Goal: Use online tool/utility: Utilize a website feature to perform a specific function

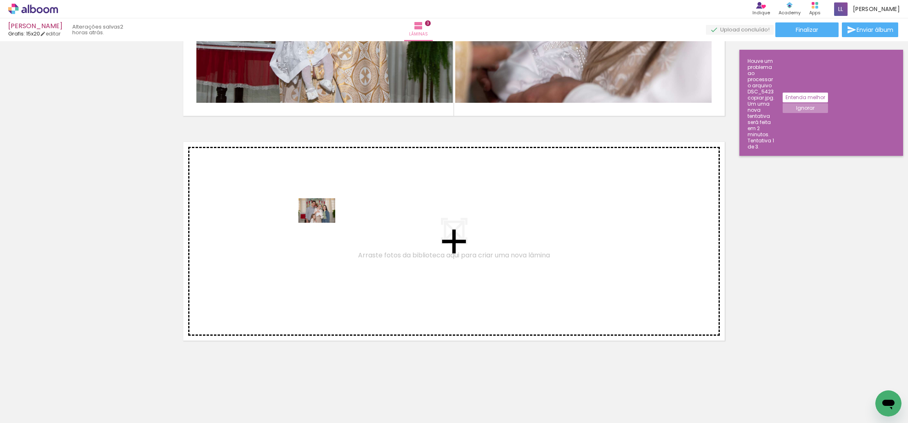
click at [322, 224] on quentale-workspace at bounding box center [454, 211] width 908 height 423
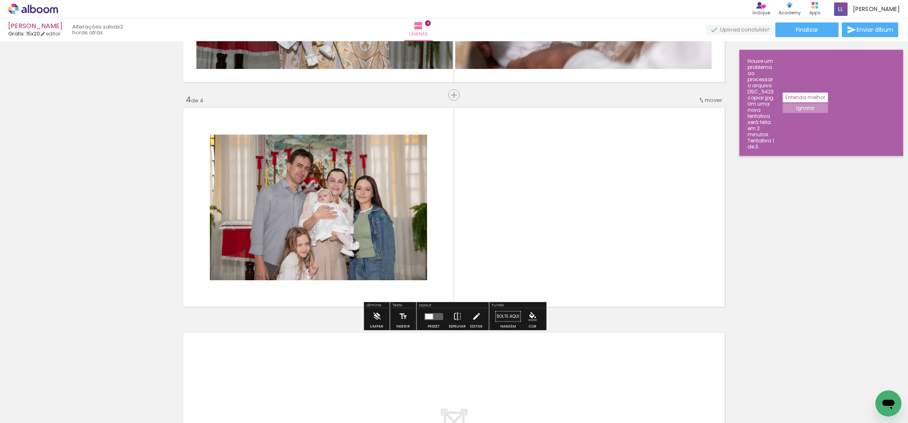
scroll to position [635, 0]
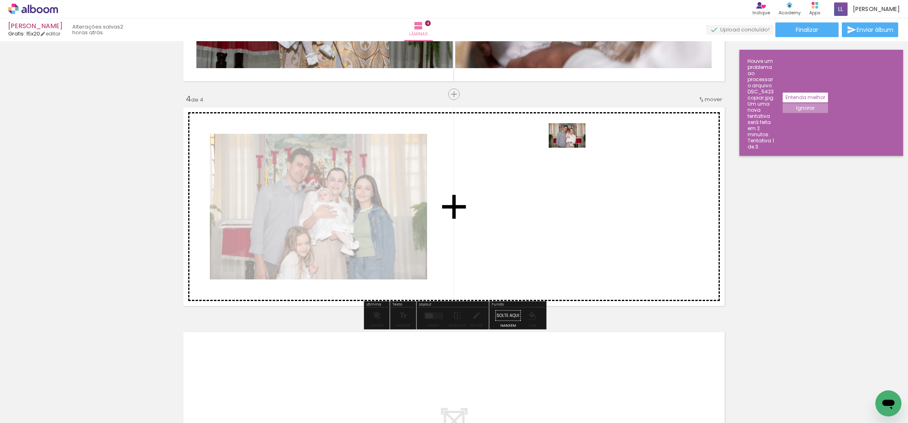
click at [569, 151] on quentale-workspace at bounding box center [454, 211] width 908 height 423
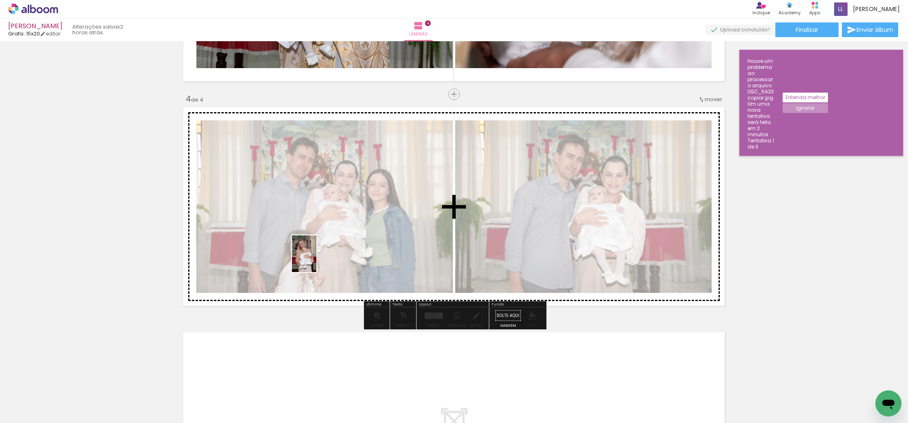
drag, startPoint x: 191, startPoint y: 386, endPoint x: 260, endPoint y: 332, distance: 87.0
click at [325, 247] on quentale-workspace at bounding box center [454, 211] width 908 height 423
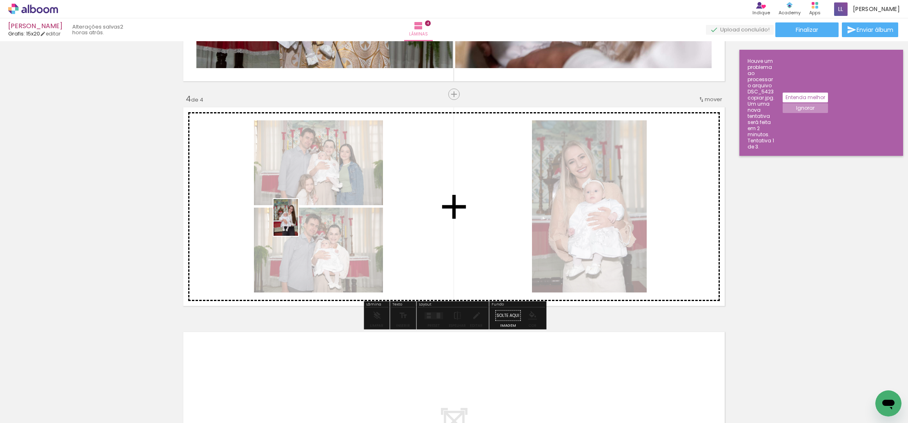
drag, startPoint x: 240, startPoint y: 361, endPoint x: 302, endPoint y: 219, distance: 154.7
click at [302, 219] on quentale-workspace at bounding box center [454, 211] width 908 height 423
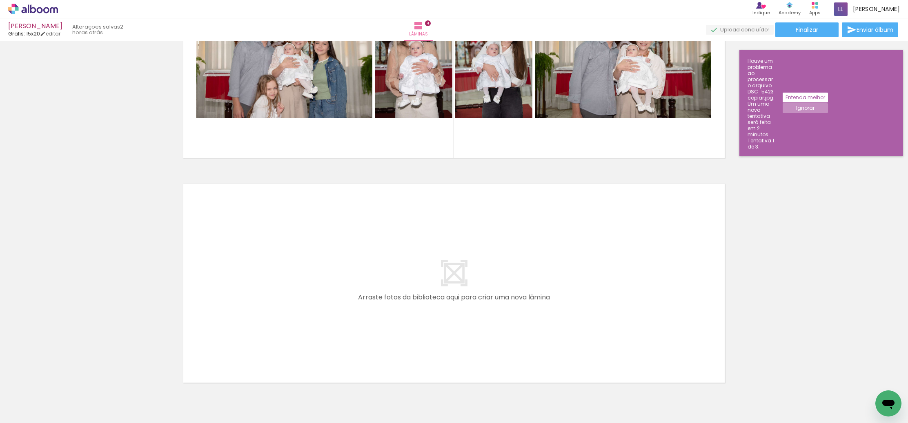
scroll to position [826, 0]
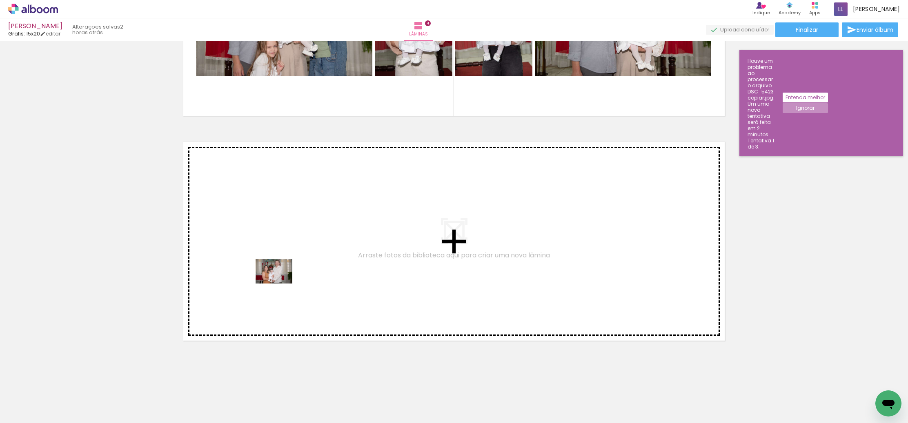
click at [281, 281] on quentale-workspace at bounding box center [454, 211] width 908 height 423
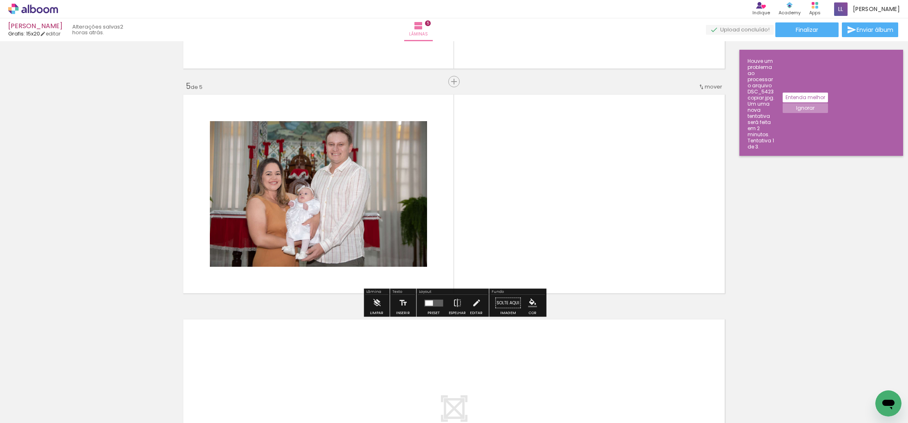
scroll to position [882, 0]
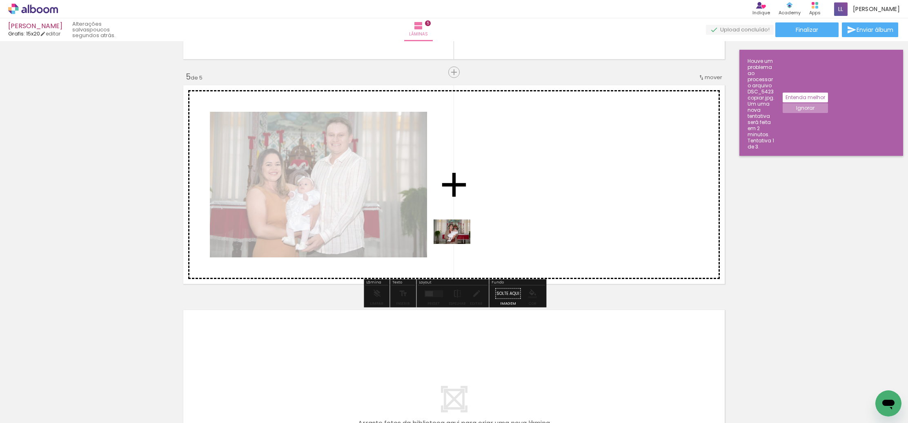
click at [471, 227] on quentale-workspace at bounding box center [454, 211] width 908 height 423
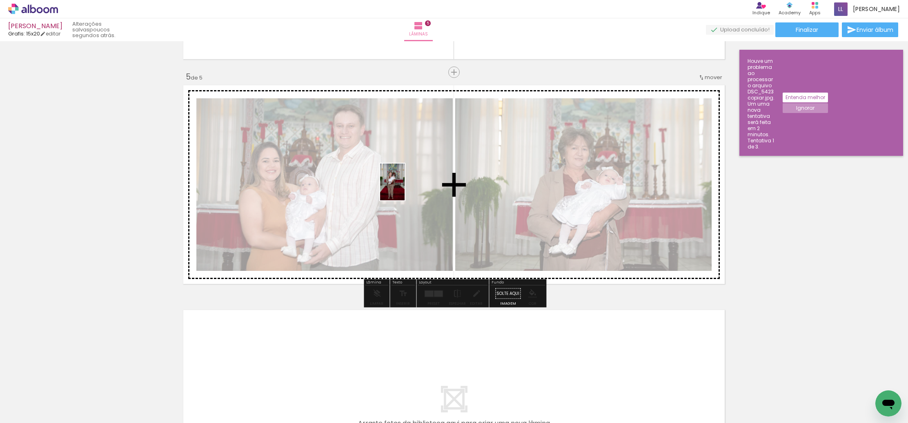
drag, startPoint x: 365, startPoint y: 382, endPoint x: 401, endPoint y: 237, distance: 149.8
click at [405, 187] on quentale-workspace at bounding box center [454, 211] width 908 height 423
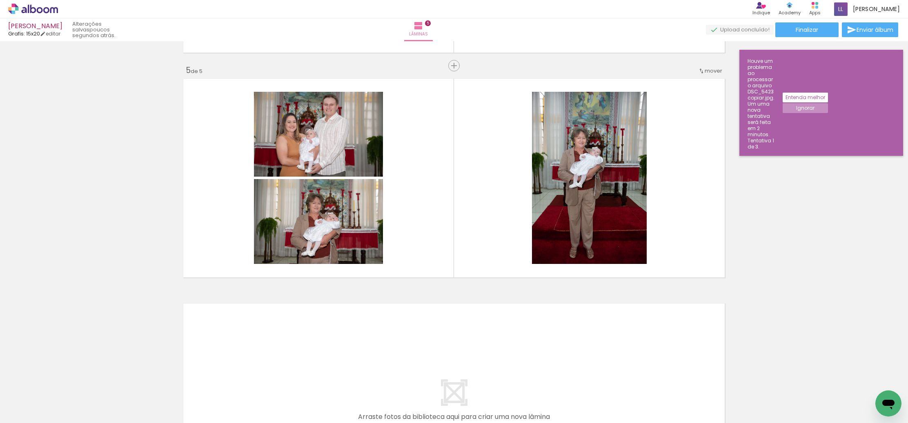
scroll to position [891, 0]
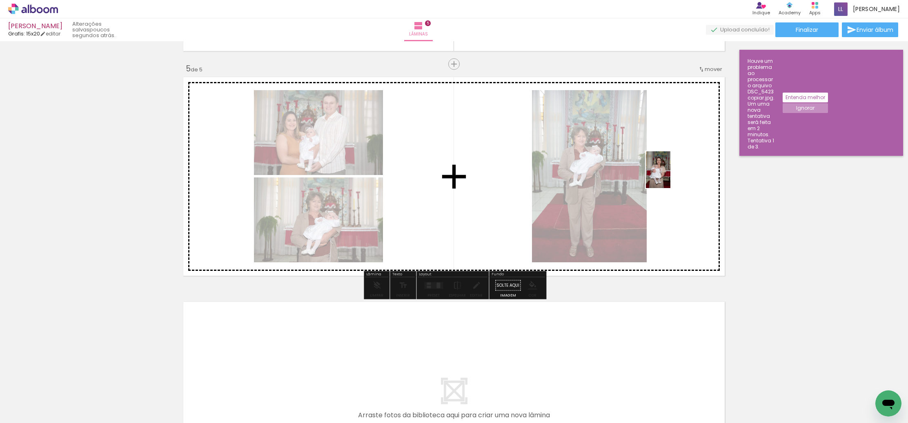
drag, startPoint x: 494, startPoint y: 403, endPoint x: 666, endPoint y: 183, distance: 278.9
click at [670, 176] on quentale-workspace at bounding box center [454, 211] width 908 height 423
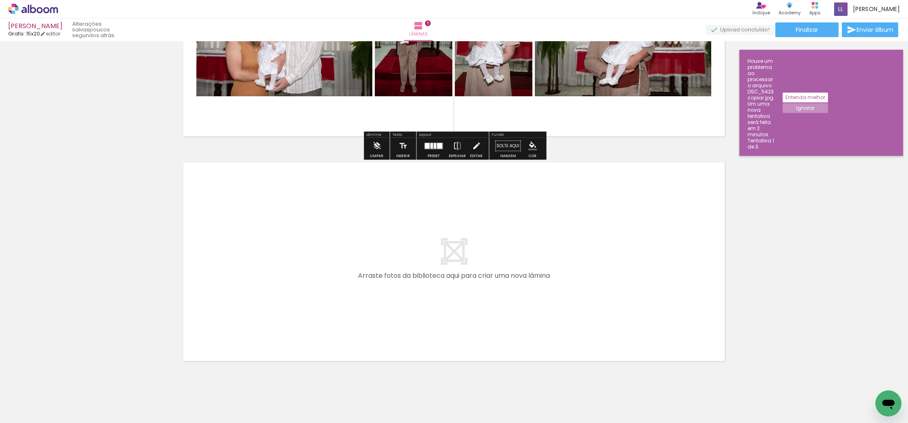
scroll to position [1051, 0]
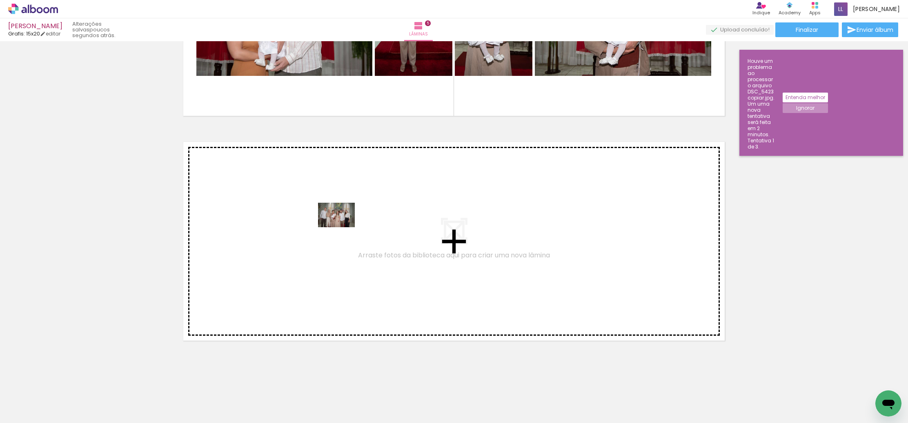
click at [339, 226] on quentale-workspace at bounding box center [454, 211] width 908 height 423
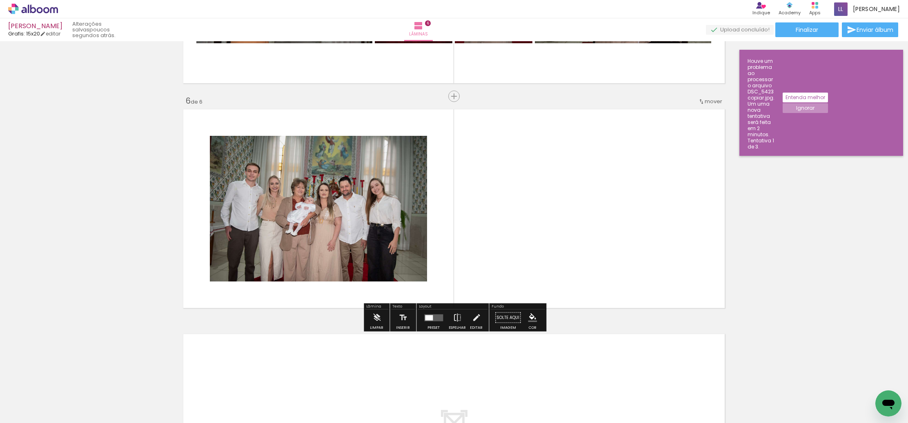
scroll to position [1085, 0]
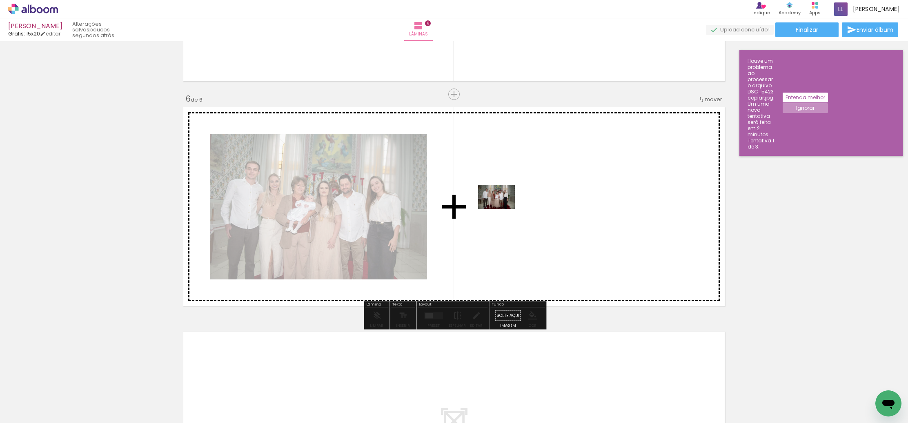
click at [503, 211] on quentale-workspace at bounding box center [454, 211] width 908 height 423
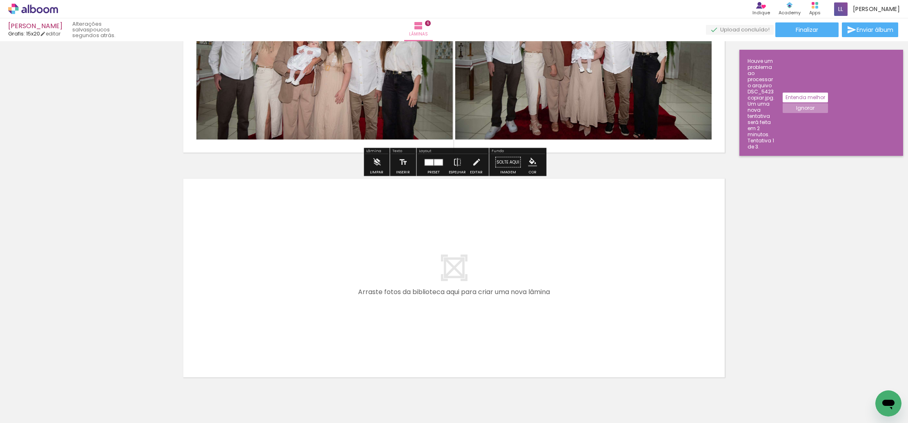
scroll to position [1240, 0]
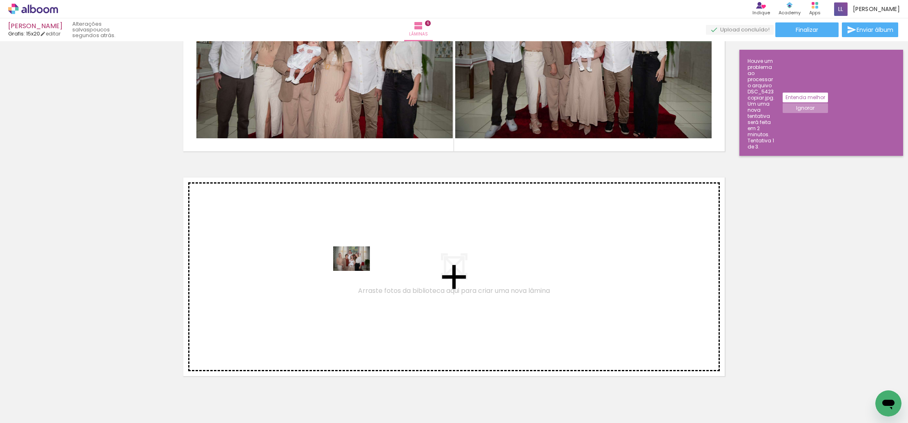
drag, startPoint x: 537, startPoint y: 381, endPoint x: 353, endPoint y: 269, distance: 215.4
click at [353, 269] on quentale-workspace at bounding box center [454, 211] width 908 height 423
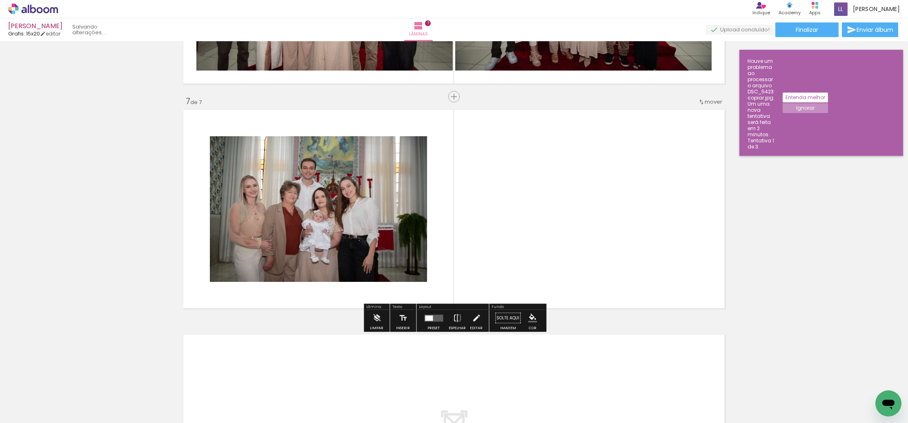
scroll to position [1310, 0]
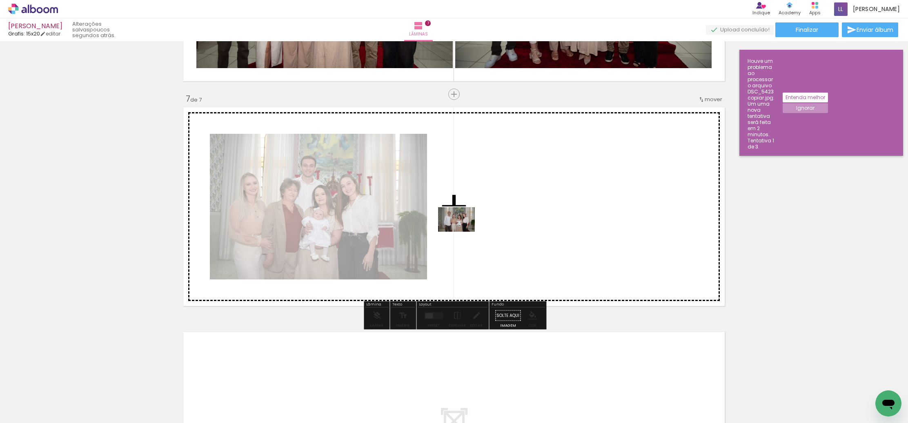
click at [463, 236] on quentale-workspace at bounding box center [454, 211] width 908 height 423
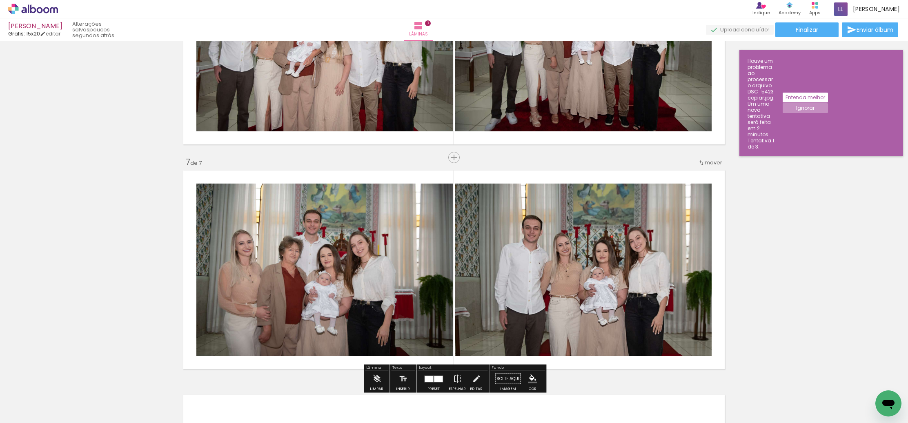
scroll to position [1242, 0]
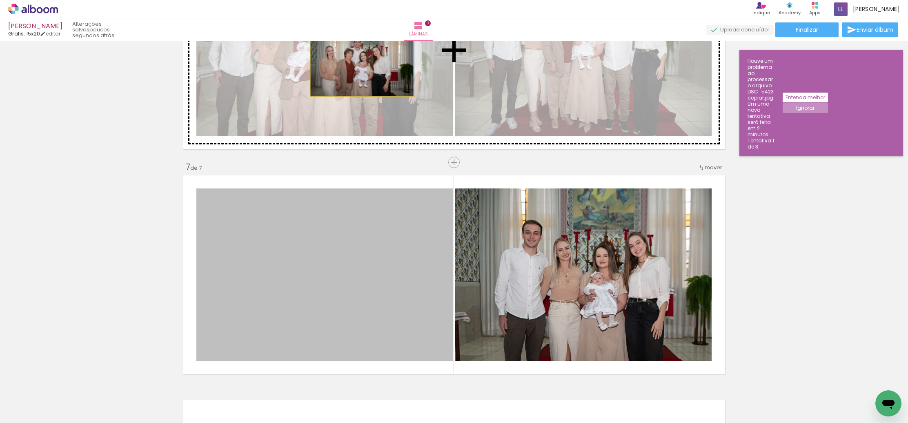
drag, startPoint x: 323, startPoint y: 274, endPoint x: 568, endPoint y: 295, distance: 245.5
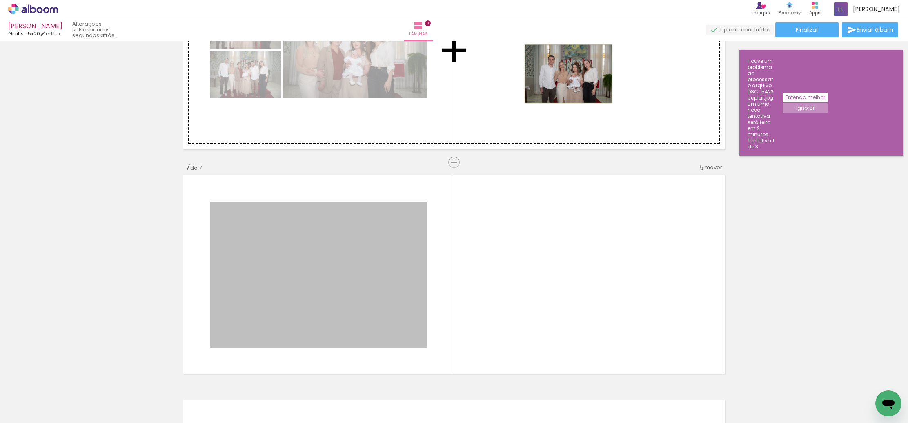
drag, startPoint x: 336, startPoint y: 270, endPoint x: 569, endPoint y: 76, distance: 302.7
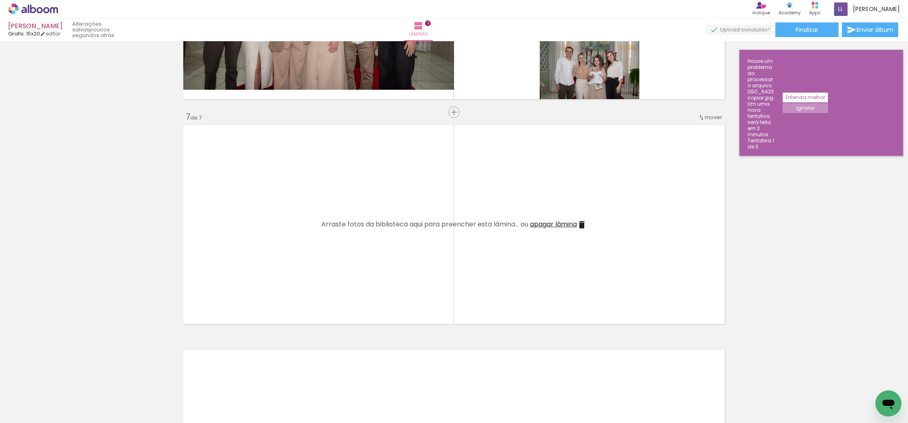
scroll to position [1293, 0]
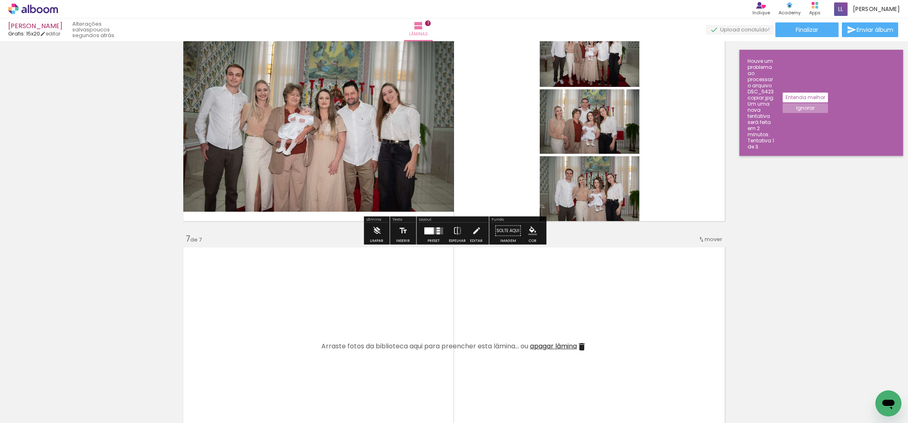
click at [492, 88] on quentale-layouter at bounding box center [453, 122] width 547 height 205
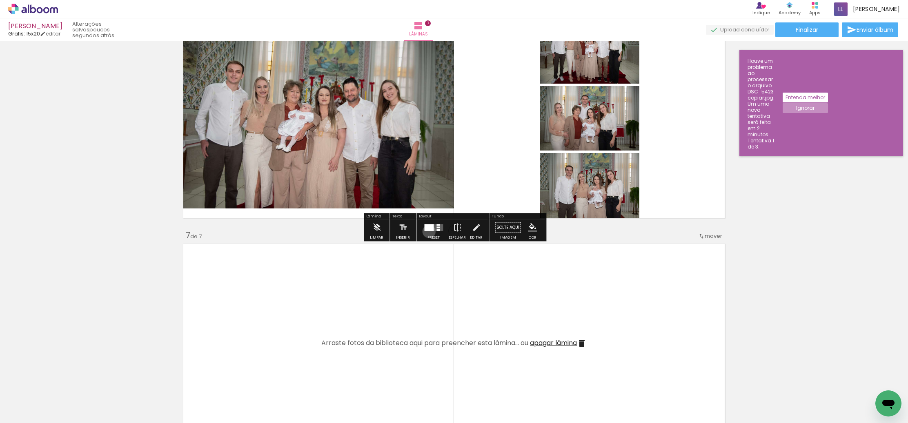
click at [427, 232] on div at bounding box center [434, 228] width 22 height 16
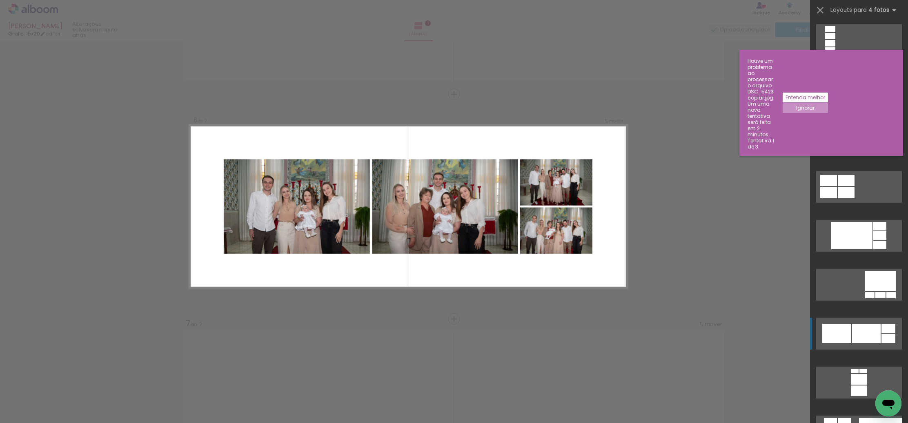
scroll to position [1759, 0]
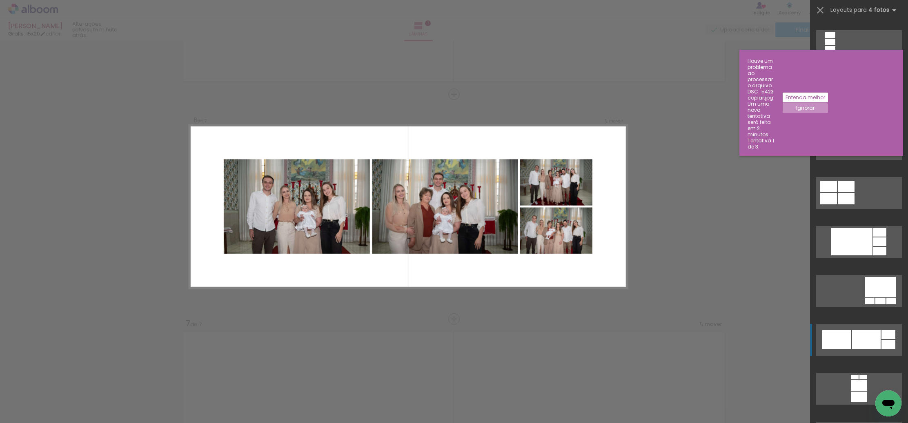
click at [877, 330] on quentale-layouter at bounding box center [859, 340] width 86 height 32
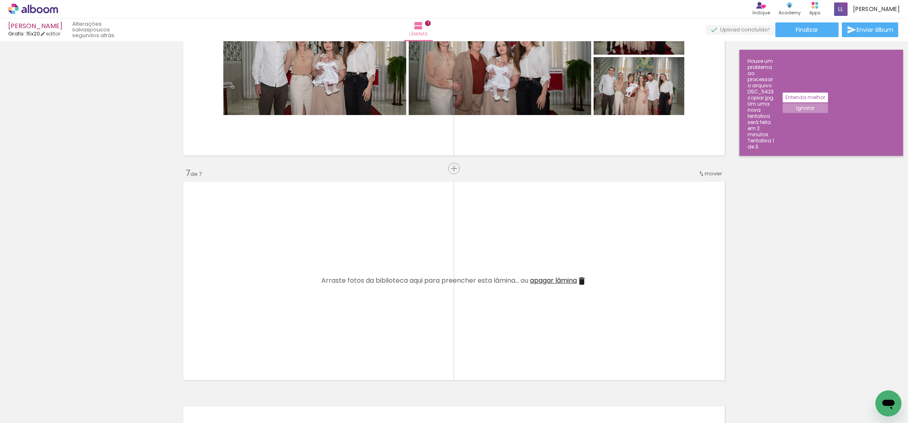
scroll to position [1247, 0]
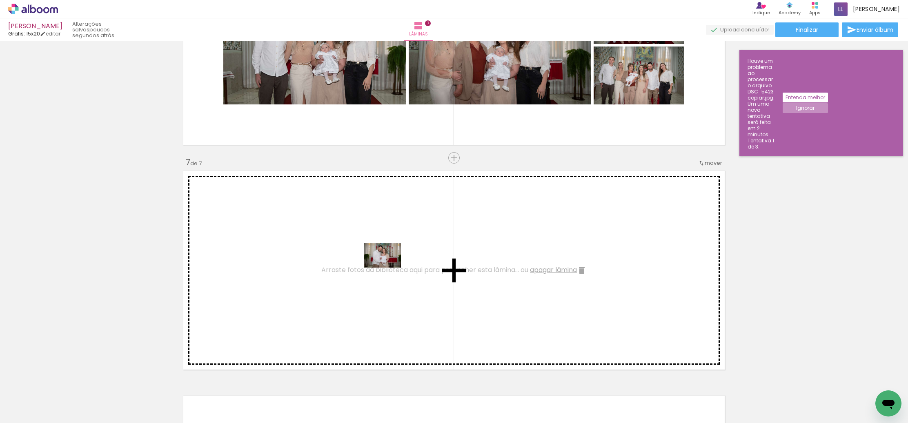
click at [389, 268] on quentale-workspace at bounding box center [454, 211] width 908 height 423
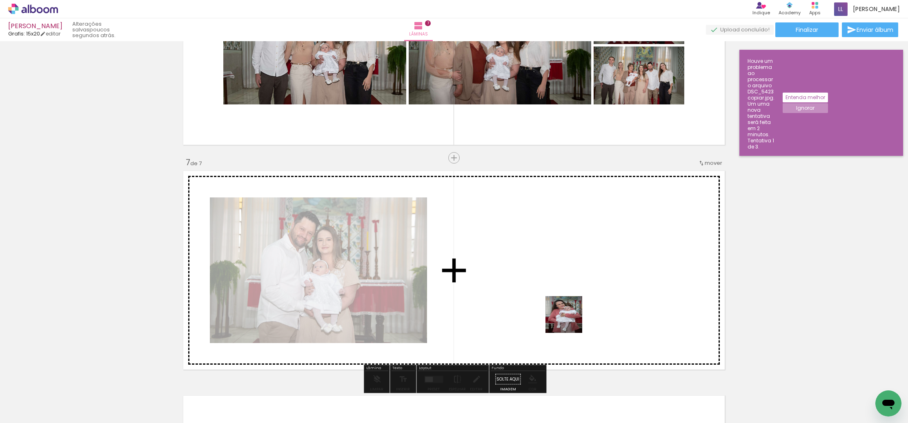
drag, startPoint x: 680, startPoint y: 396, endPoint x: 705, endPoint y: 384, distance: 27.8
click at [532, 300] on quentale-workspace at bounding box center [454, 211] width 908 height 423
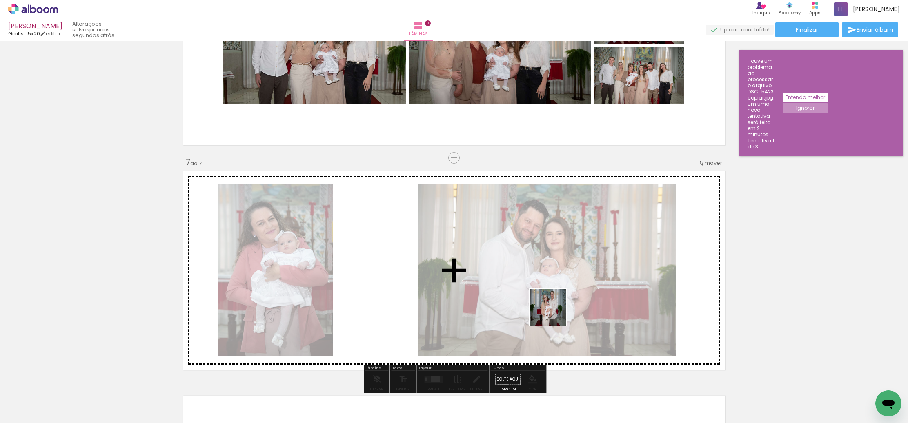
drag, startPoint x: 723, startPoint y: 392, endPoint x: 727, endPoint y: 375, distance: 17.7
click at [487, 299] on quentale-workspace at bounding box center [454, 211] width 908 height 423
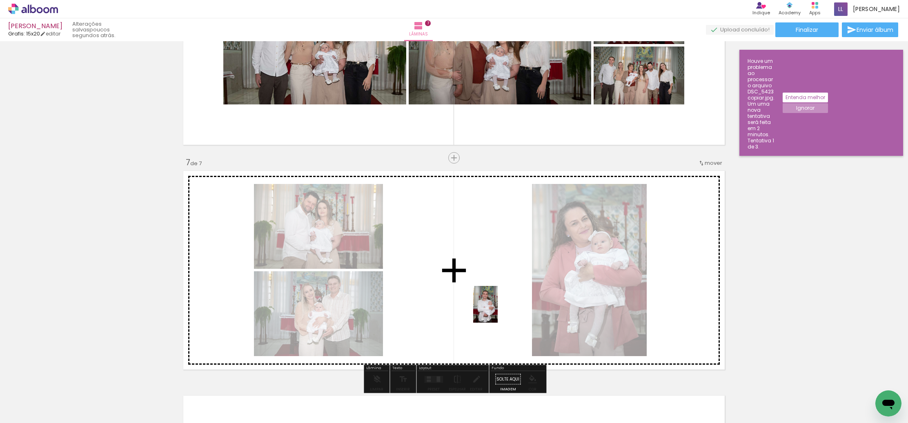
drag, startPoint x: 770, startPoint y: 395, endPoint x: 498, endPoint y: 311, distance: 284.8
click at [498, 311] on quentale-workspace at bounding box center [454, 211] width 908 height 423
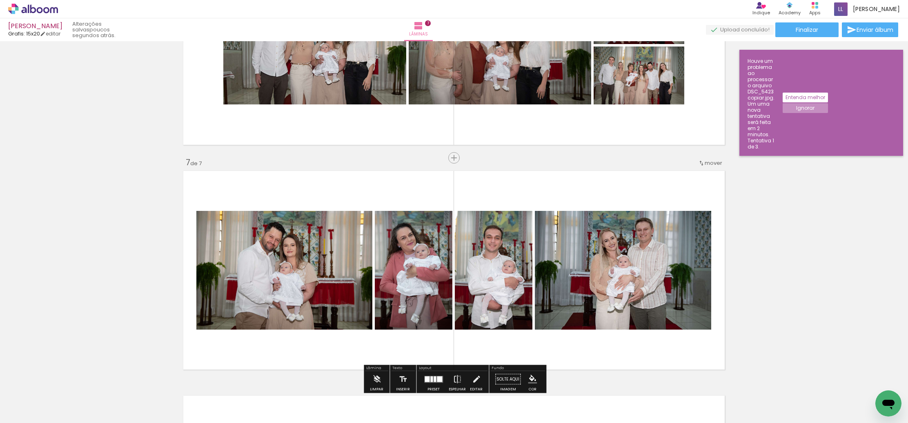
scroll to position [1245, 0]
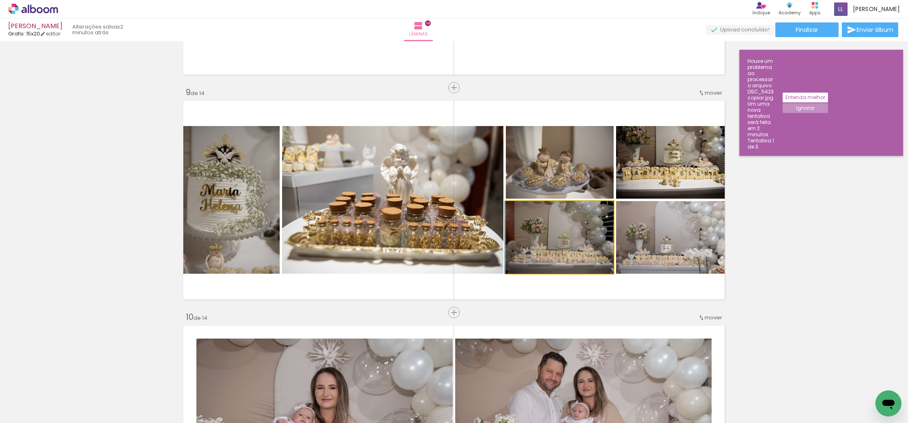
scroll to position [1770, 0]
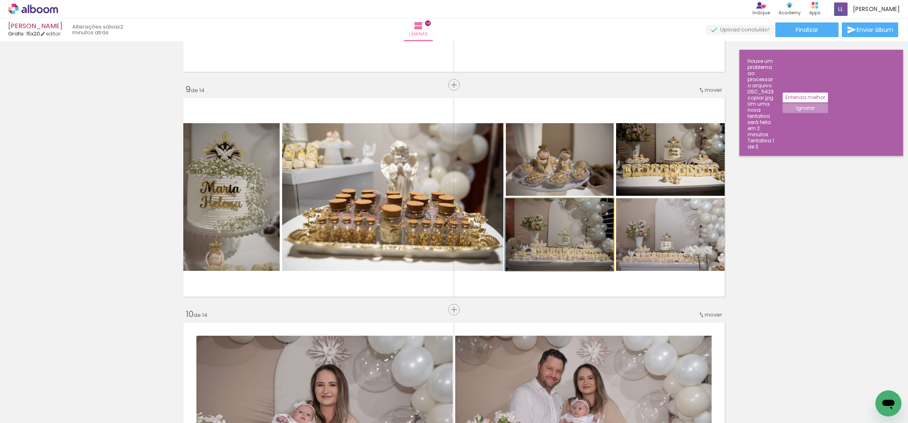
drag, startPoint x: 561, startPoint y: 213, endPoint x: 534, endPoint y: 269, distance: 62.5
click at [531, 274] on quentale-layouter at bounding box center [453, 197] width 547 height 205
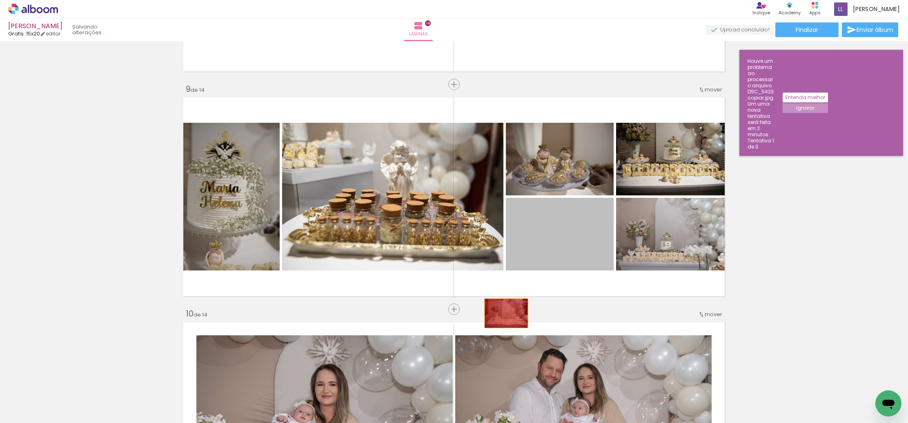
drag, startPoint x: 560, startPoint y: 230, endPoint x: 509, endPoint y: 313, distance: 97.1
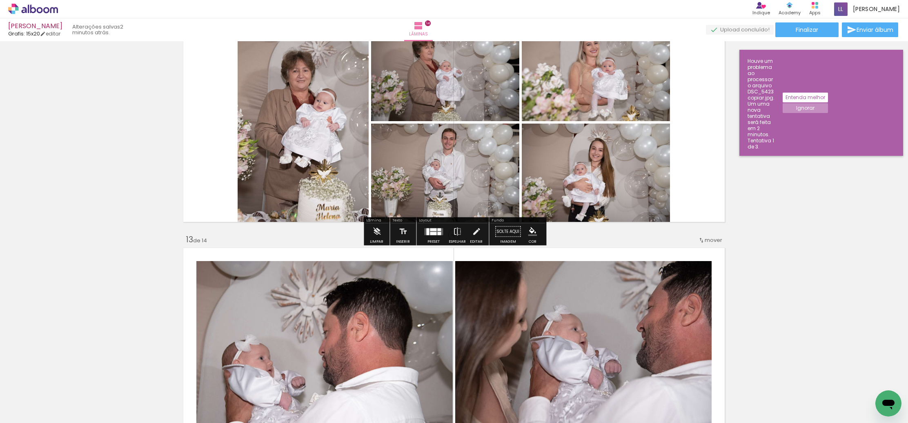
scroll to position [2553, 0]
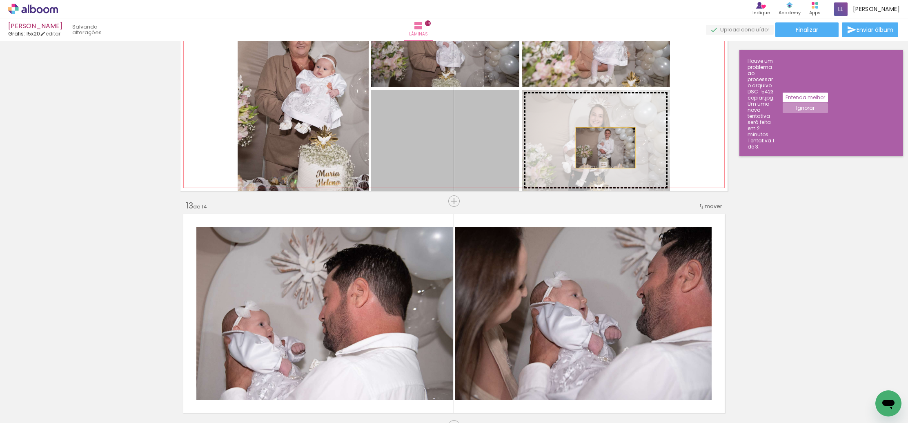
drag, startPoint x: 482, startPoint y: 144, endPoint x: 606, endPoint y: 148, distance: 123.8
click at [0, 0] on slot at bounding box center [0, 0] width 0 height 0
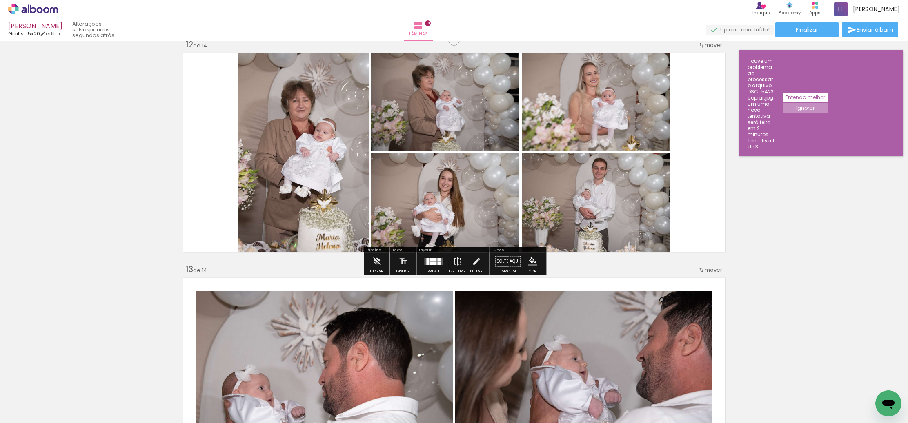
scroll to position [2486, 0]
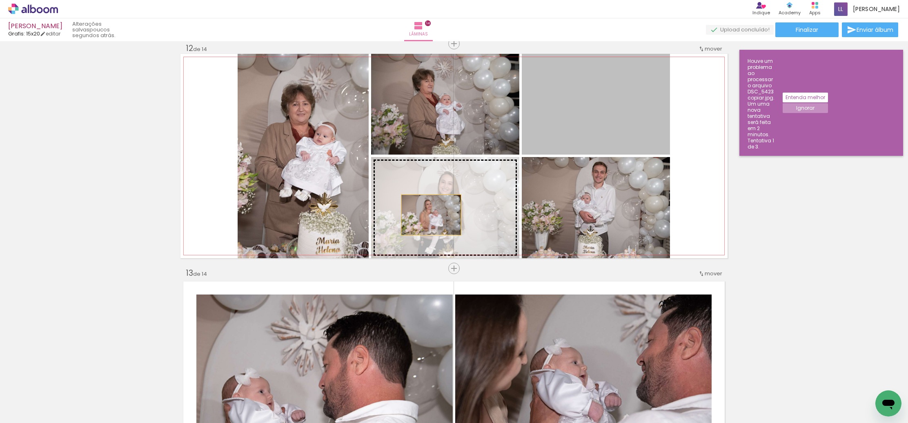
drag, startPoint x: 596, startPoint y: 108, endPoint x: 431, endPoint y: 215, distance: 196.5
click at [0, 0] on slot at bounding box center [0, 0] width 0 height 0
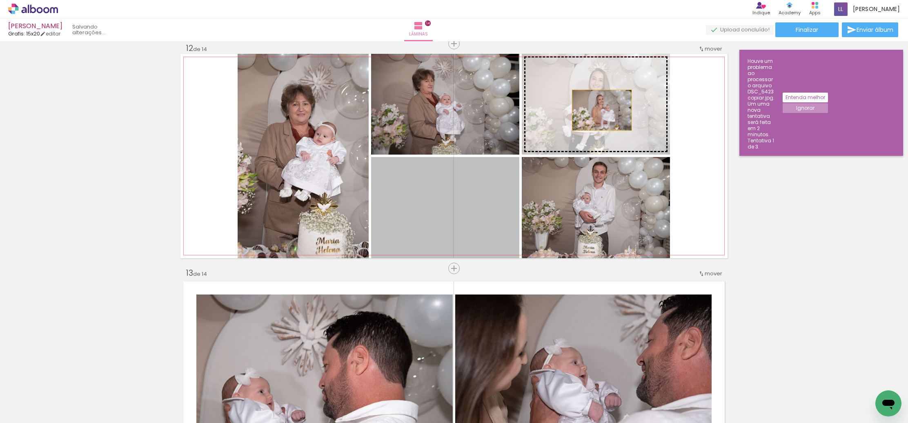
drag, startPoint x: 431, startPoint y: 215, endPoint x: 600, endPoint y: 113, distance: 197.7
click at [0, 0] on slot at bounding box center [0, 0] width 0 height 0
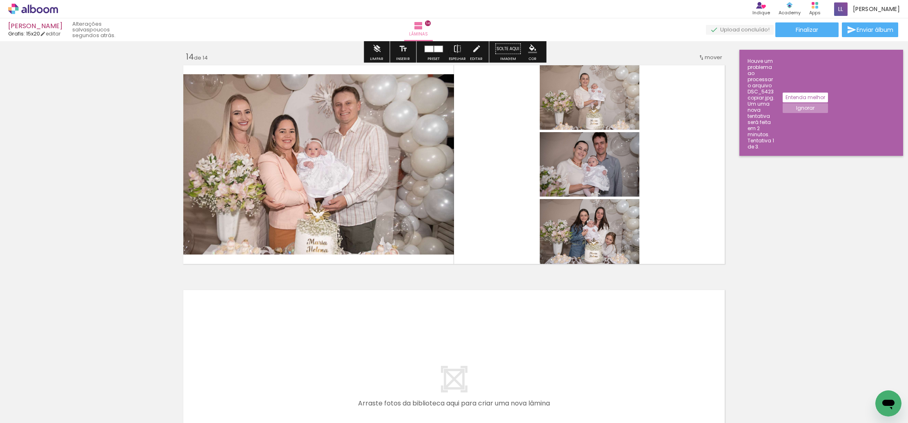
scroll to position [2930, 0]
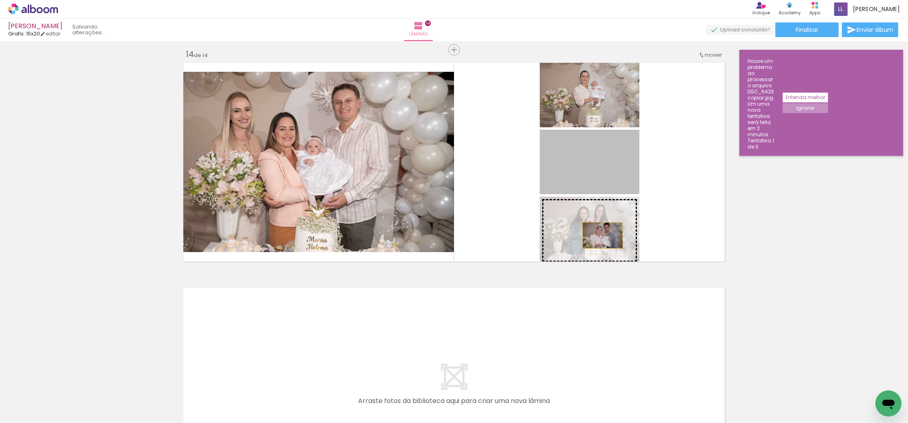
drag, startPoint x: 604, startPoint y: 156, endPoint x: 603, endPoint y: 236, distance: 80.0
click at [0, 0] on slot at bounding box center [0, 0] width 0 height 0
